Goal: Transaction & Acquisition: Purchase product/service

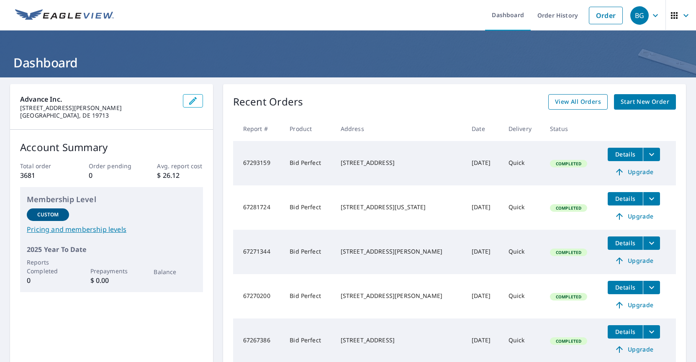
click at [577, 98] on span "View All Orders" at bounding box center [578, 102] width 46 height 10
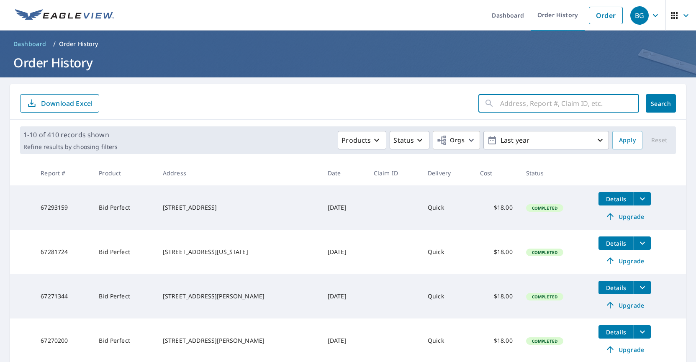
click at [527, 103] on input "text" at bounding box center [569, 103] width 139 height 23
type input "[STREET_ADDRESS]"
click at [660, 105] on span "Search" at bounding box center [661, 104] width 17 height 8
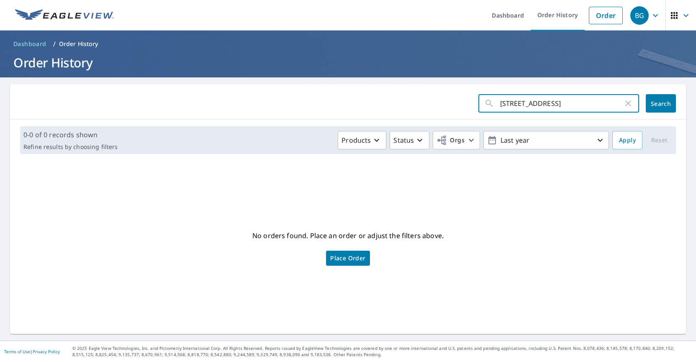
click at [572, 108] on input "[STREET_ADDRESS]" at bounding box center [561, 103] width 123 height 23
type input "26 beacon"
click at [646, 100] on button "Search" at bounding box center [661, 103] width 30 height 18
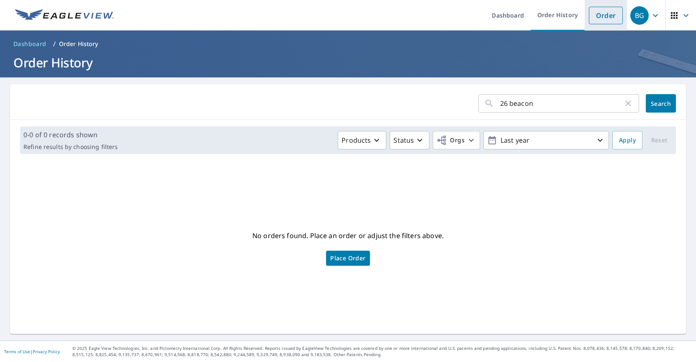
click at [601, 16] on link "Order" at bounding box center [606, 16] width 34 height 18
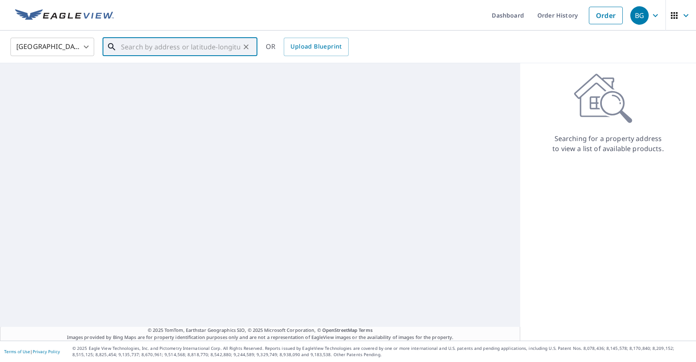
click at [152, 46] on input "text" at bounding box center [180, 46] width 119 height 23
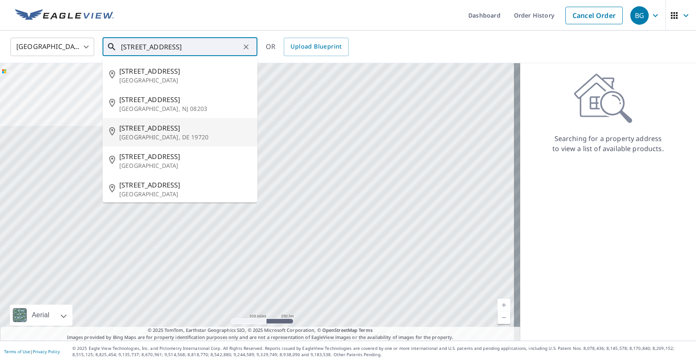
click at [166, 126] on span "[STREET_ADDRESS]" at bounding box center [184, 128] width 131 height 10
type input "[STREET_ADDRESS]"
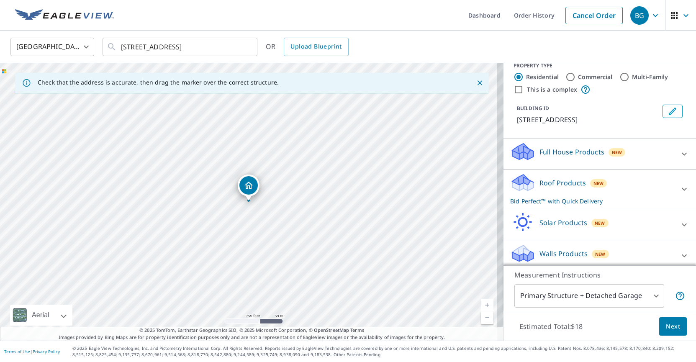
scroll to position [17, 0]
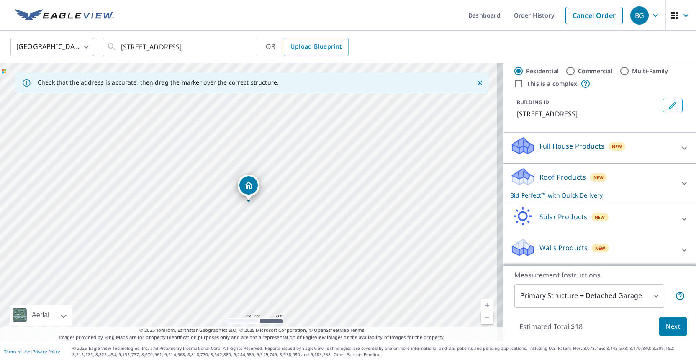
click at [658, 183] on div "Roof Products New Bid Perfect™ with Quick Delivery" at bounding box center [592, 183] width 164 height 33
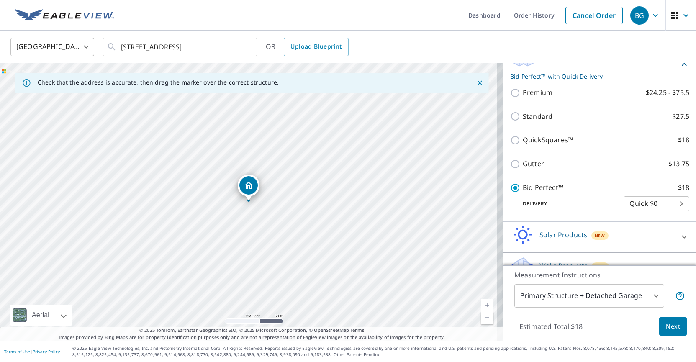
scroll to position [143, 0]
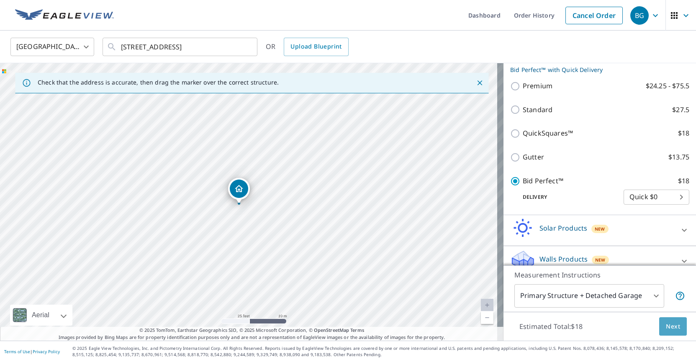
click at [666, 325] on span "Next" at bounding box center [673, 326] width 14 height 10
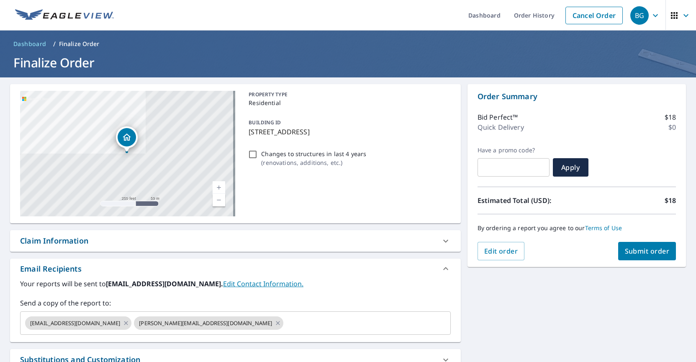
click at [637, 254] on span "Submit order" at bounding box center [647, 251] width 45 height 9
checkbox input "true"
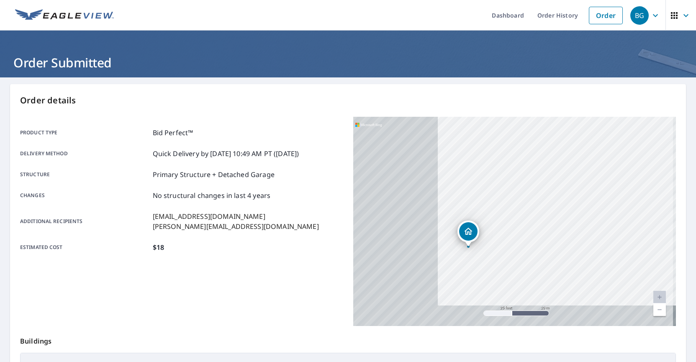
drag, startPoint x: 437, startPoint y: 243, endPoint x: 547, endPoint y: 222, distance: 113.0
click at [547, 222] on div "[STREET_ADDRESS]" at bounding box center [514, 221] width 323 height 209
